Goal: Task Accomplishment & Management: Use online tool/utility

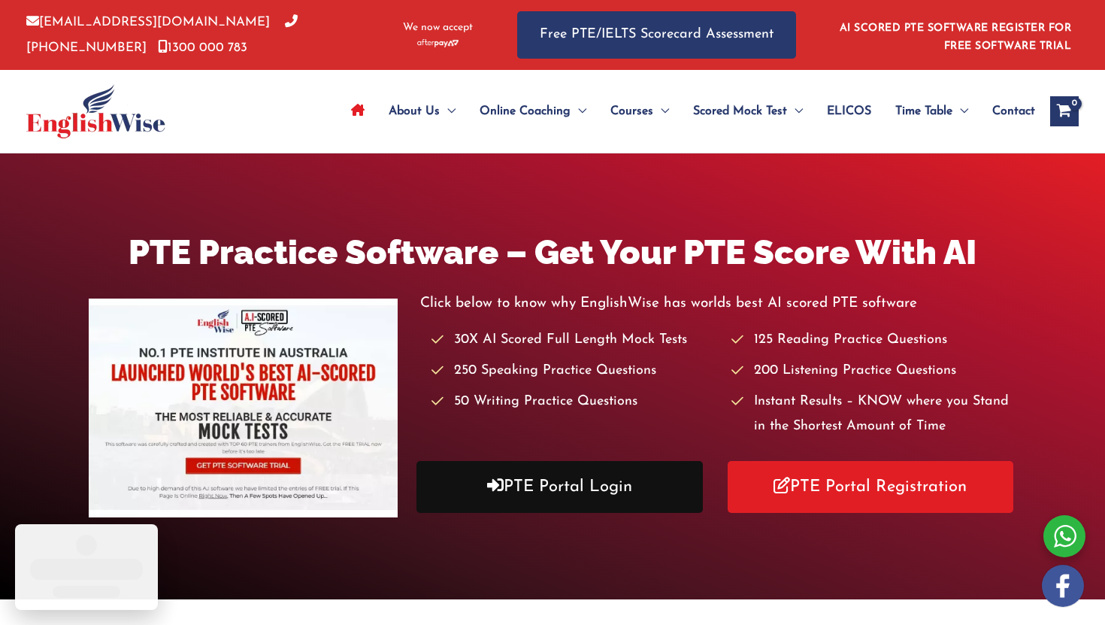
click at [618, 503] on link "PTE Portal Login" at bounding box center [560, 487] width 286 height 52
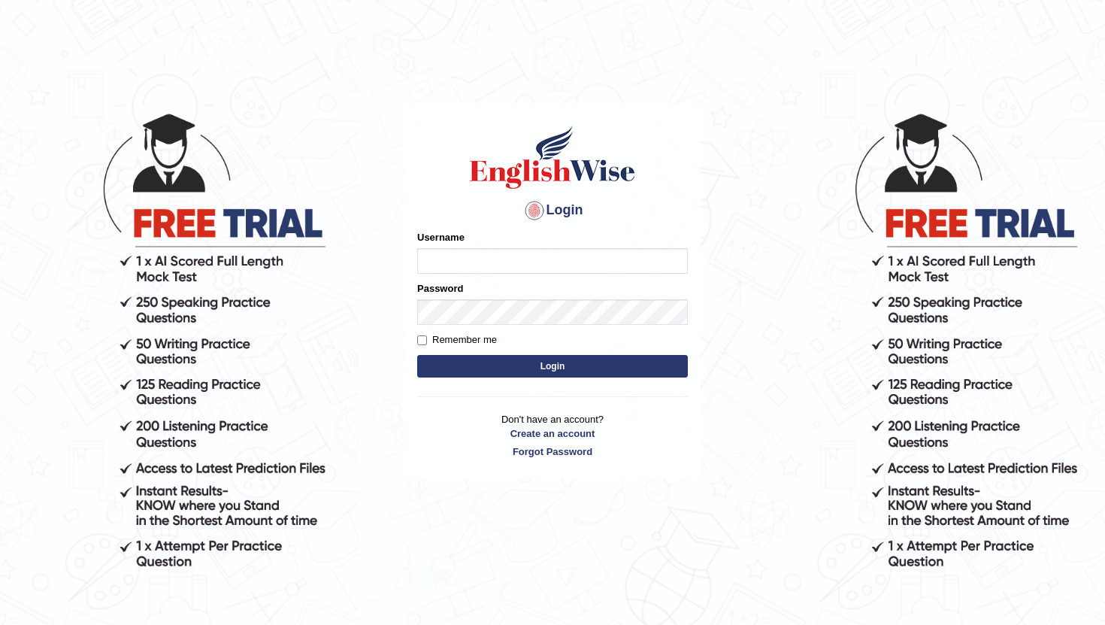
type input "pratima2025"
click at [532, 365] on button "Login" at bounding box center [552, 366] width 271 height 23
type input "pratima2025"
click at [570, 368] on button "Login" at bounding box center [552, 366] width 271 height 23
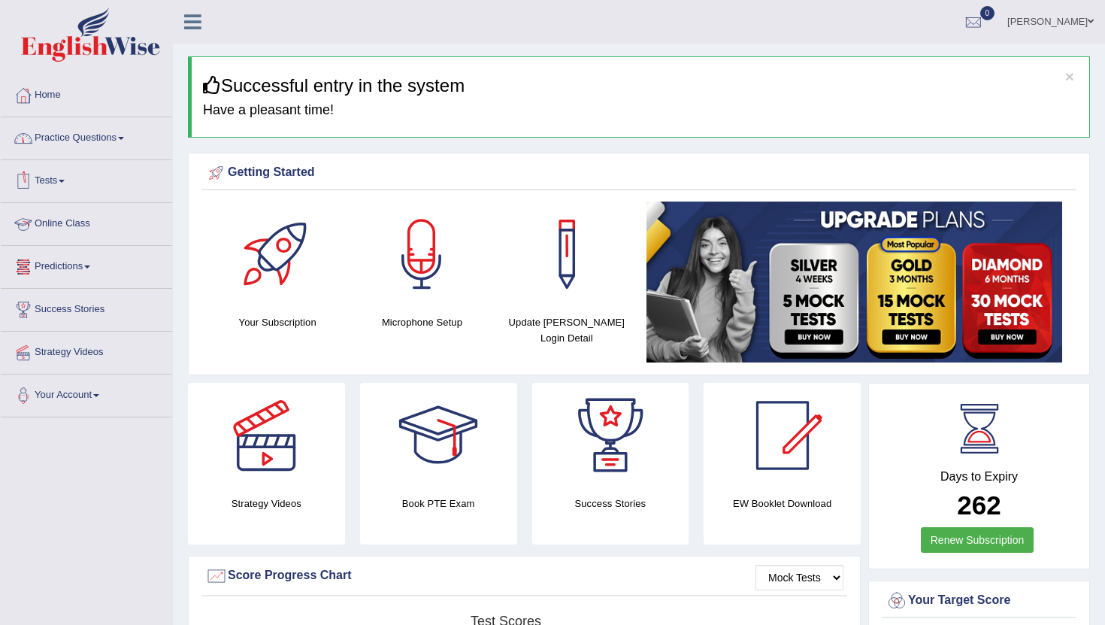
click at [50, 229] on link "Online Class" at bounding box center [86, 222] width 171 height 38
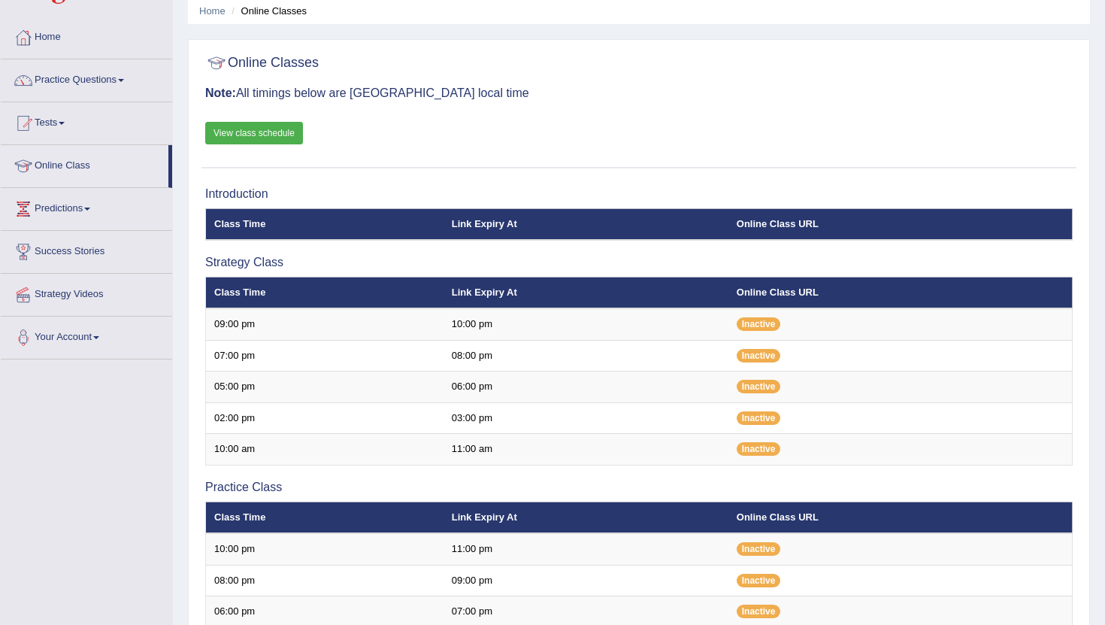
scroll to position [32, 0]
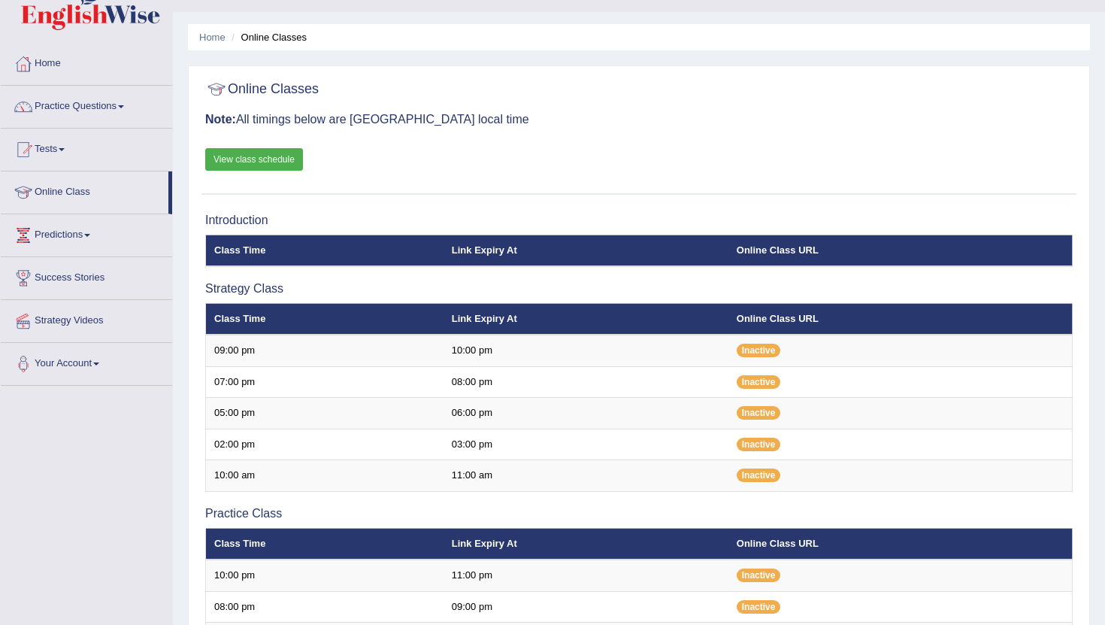
click at [269, 164] on link "View class schedule" at bounding box center [254, 159] width 98 height 23
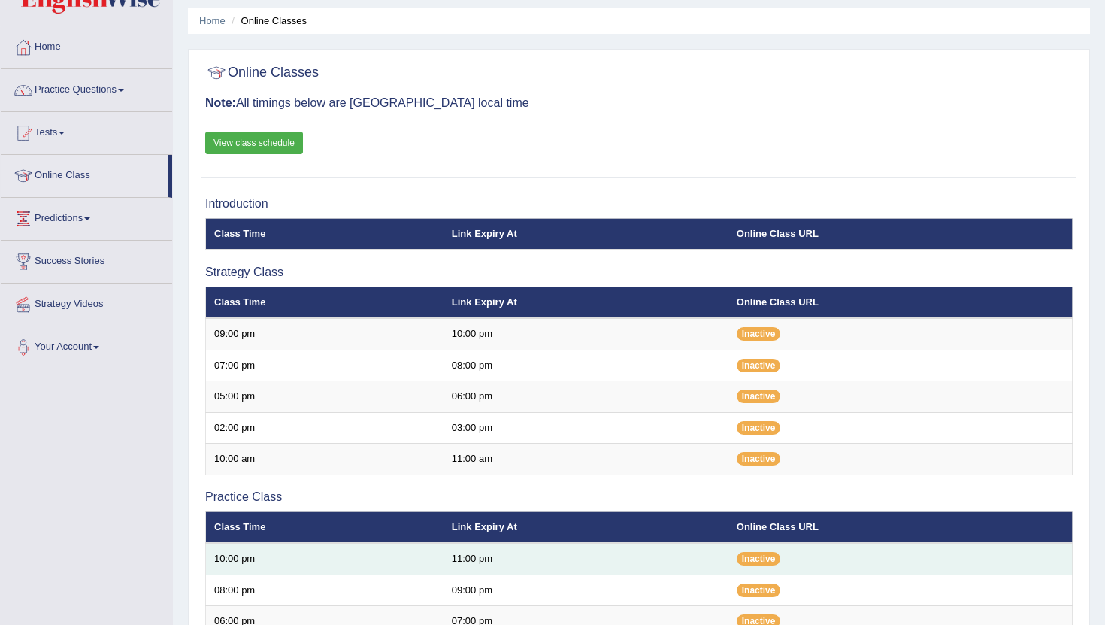
scroll to position [0, 0]
